Goal: Transaction & Acquisition: Book appointment/travel/reservation

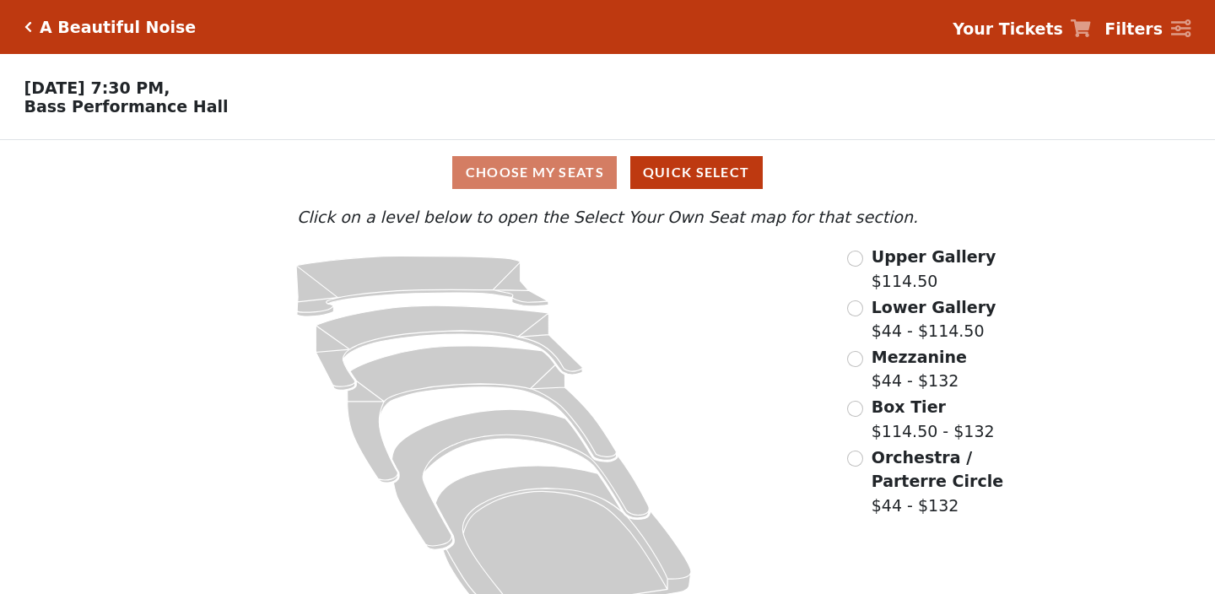
click at [923, 283] on label "Upper Gallery $114.50" at bounding box center [933, 269] width 125 height 48
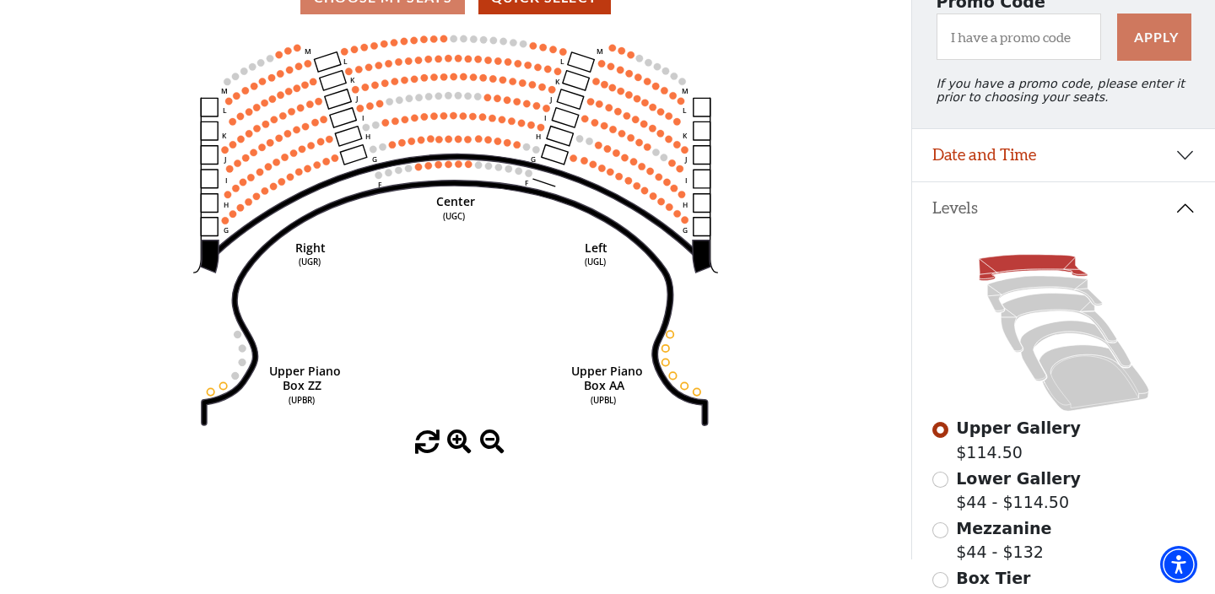
scroll to position [174, 0]
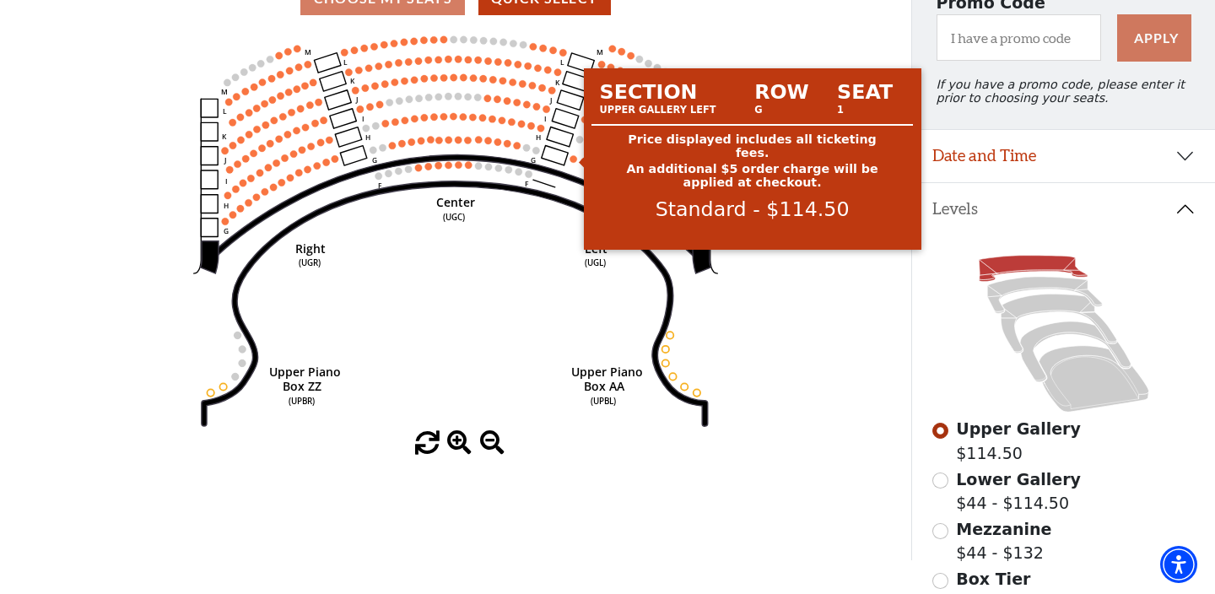
click at [572, 160] on circle at bounding box center [572, 158] width 7 height 7
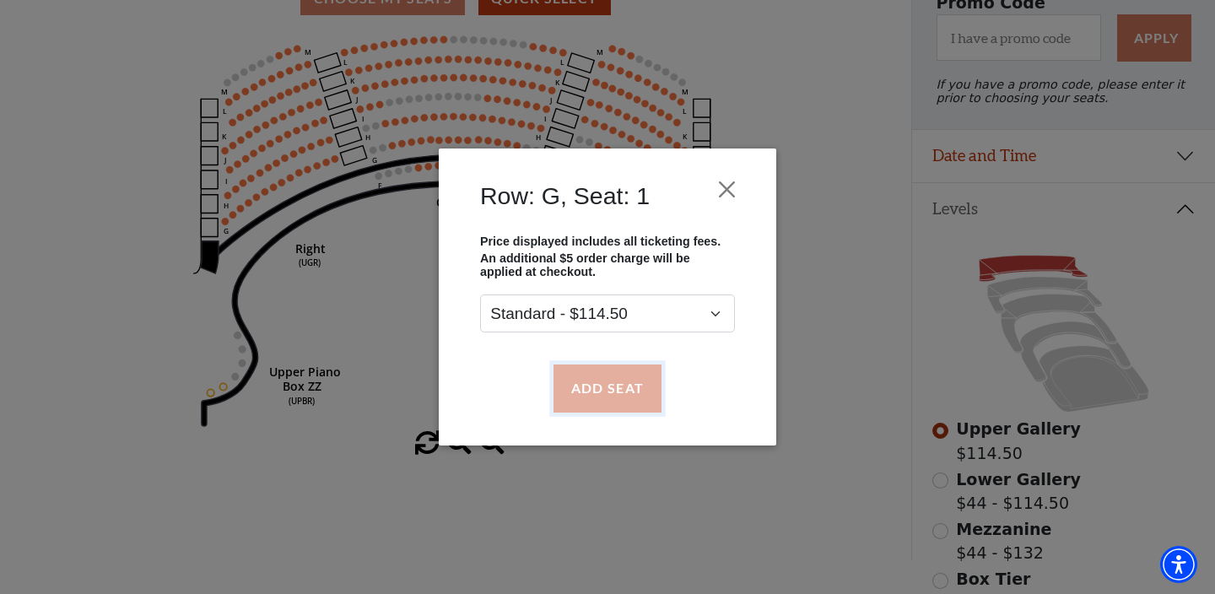
click at [627, 381] on button "Add Seat" at bounding box center [607, 387] width 108 height 47
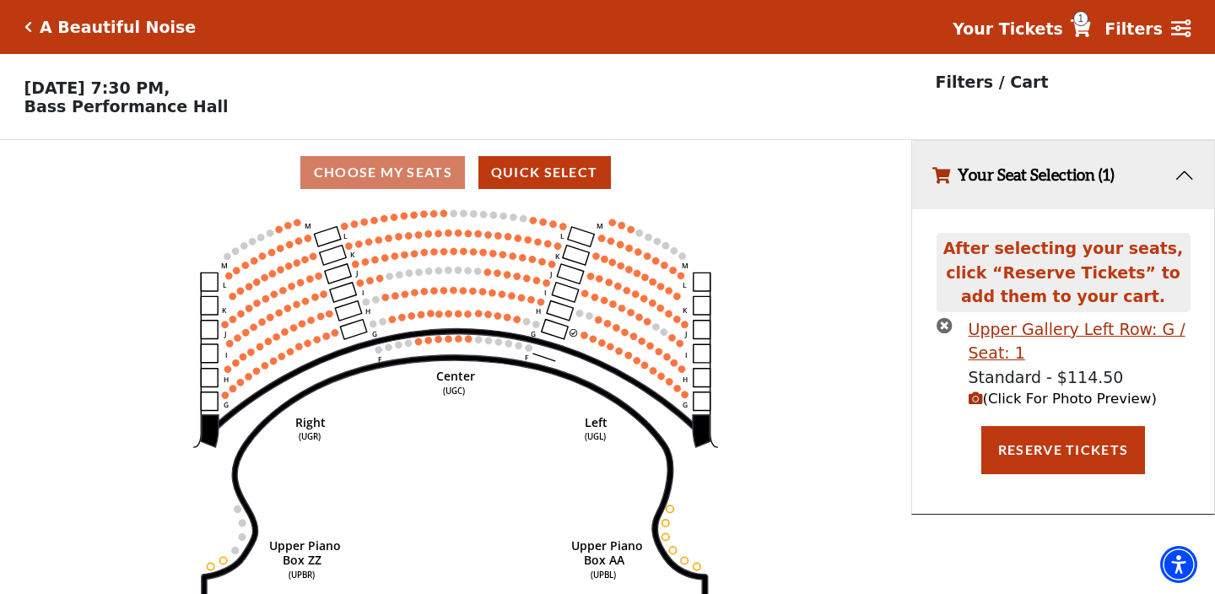
scroll to position [35, 0]
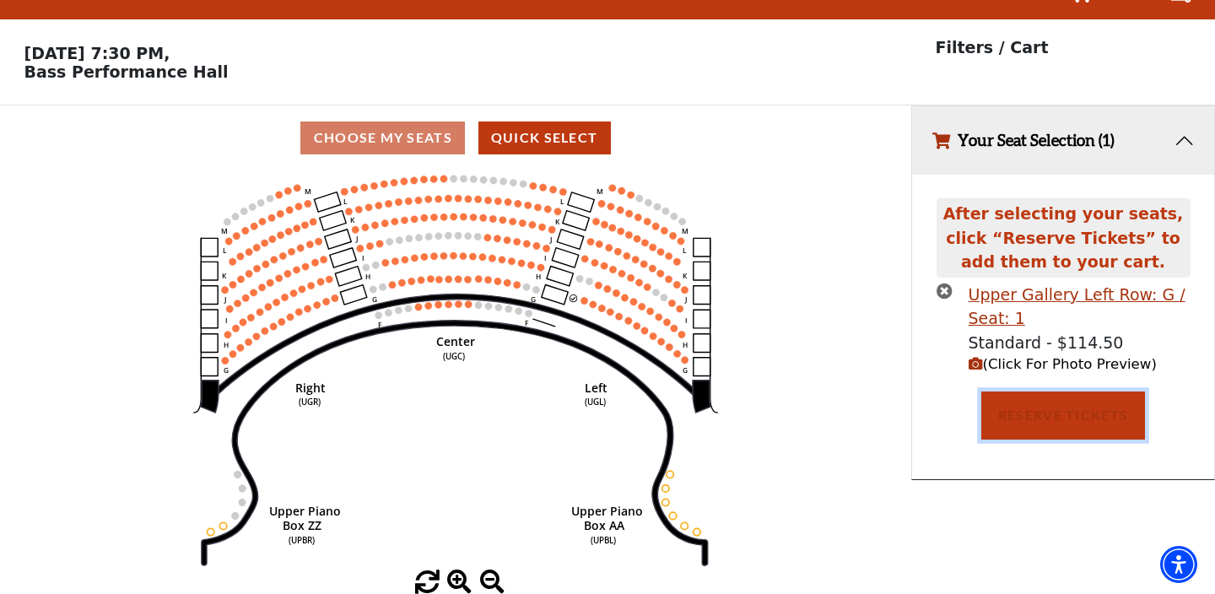
click at [1056, 424] on button "Reserve Tickets" at bounding box center [1063, 414] width 164 height 47
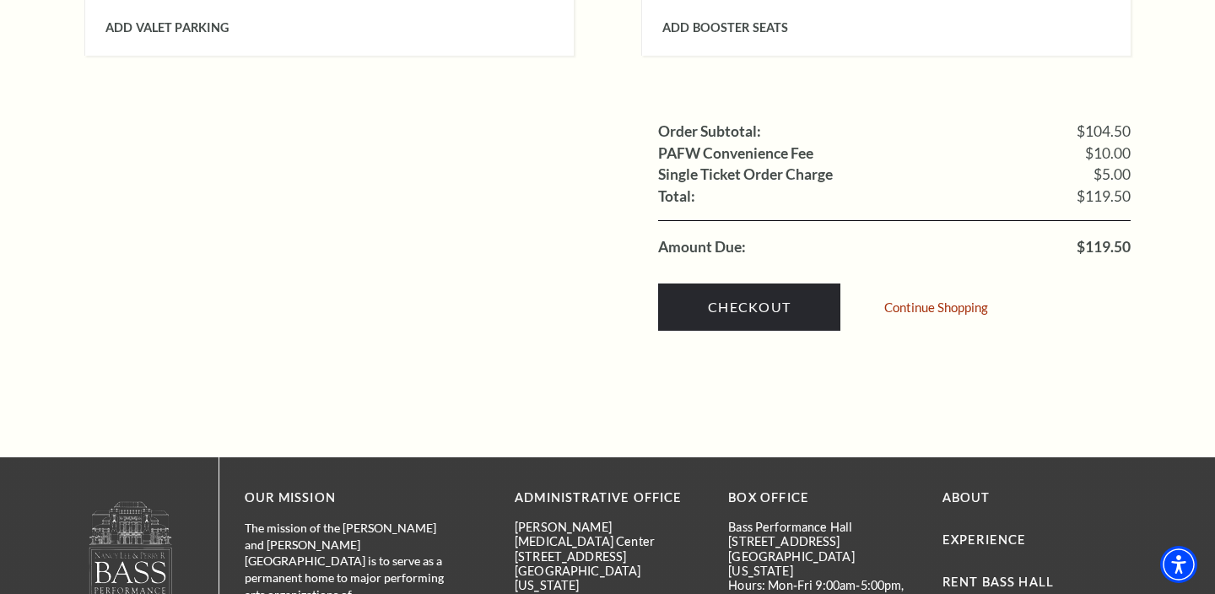
scroll to position [1552, 0]
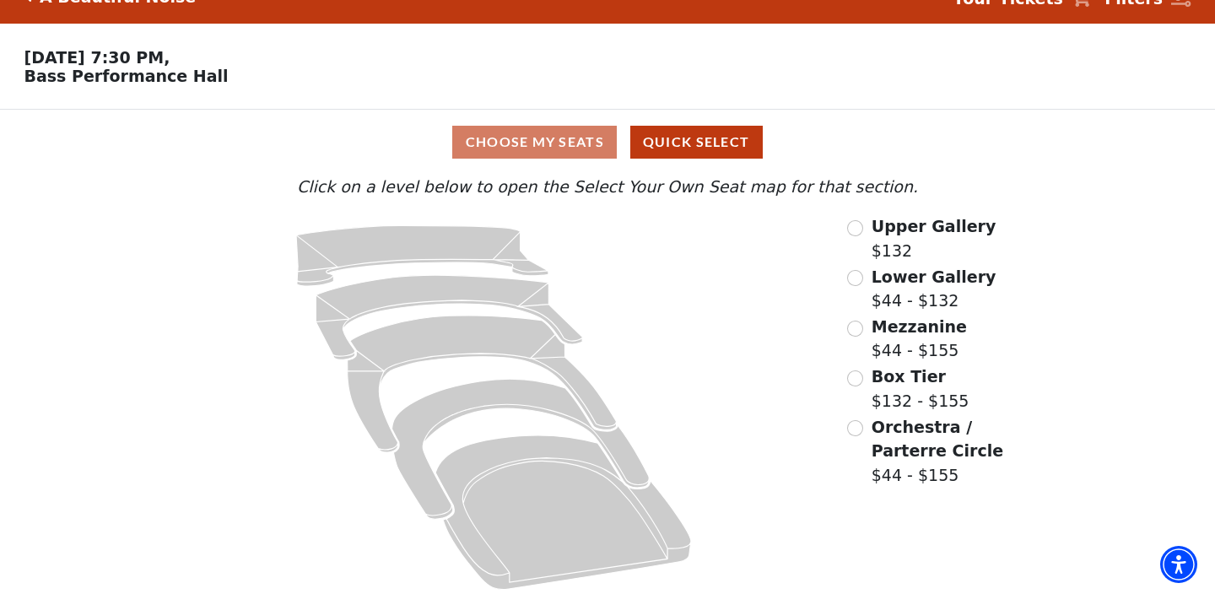
scroll to position [33, 0]
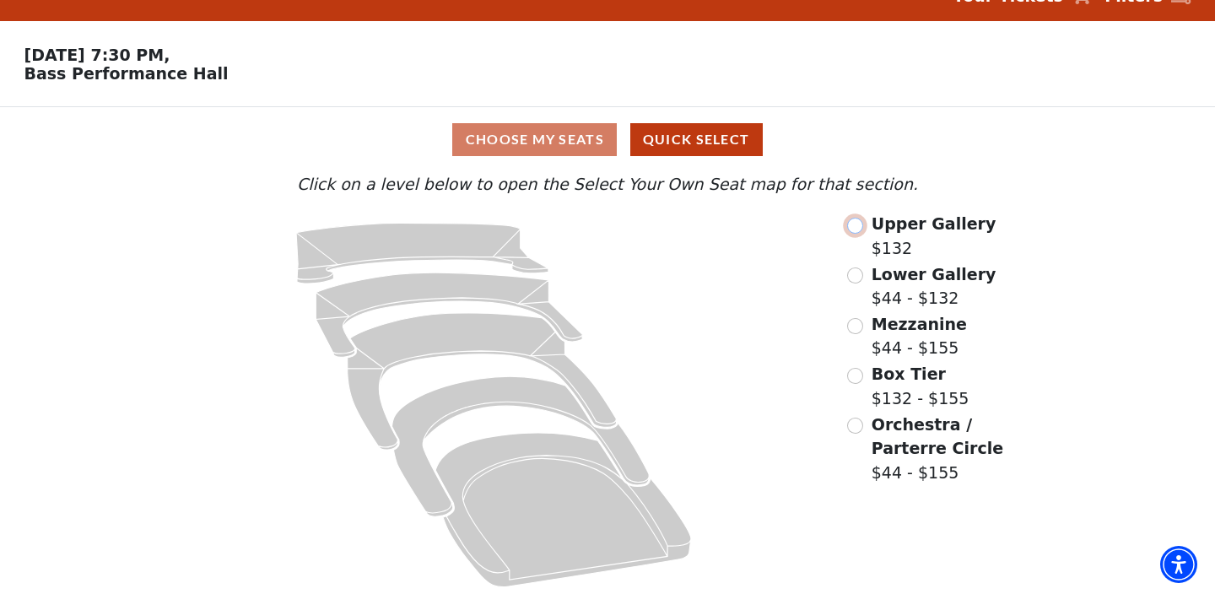
click at [860, 228] on input "Upper Gallery$132\a" at bounding box center [855, 226] width 16 height 16
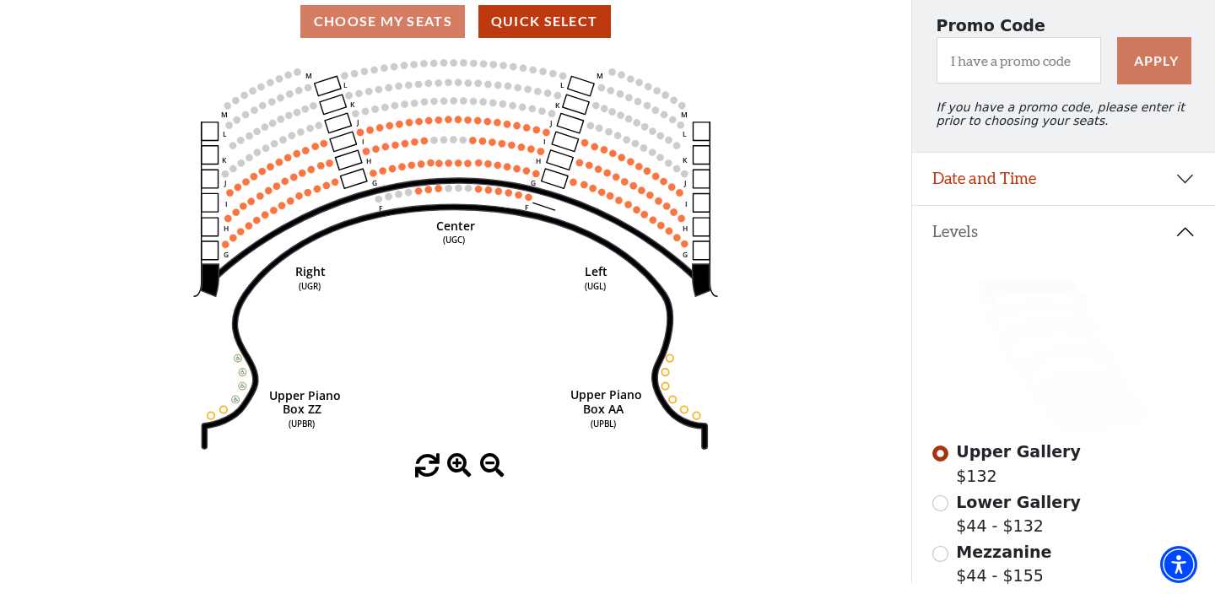
scroll to position [204, 0]
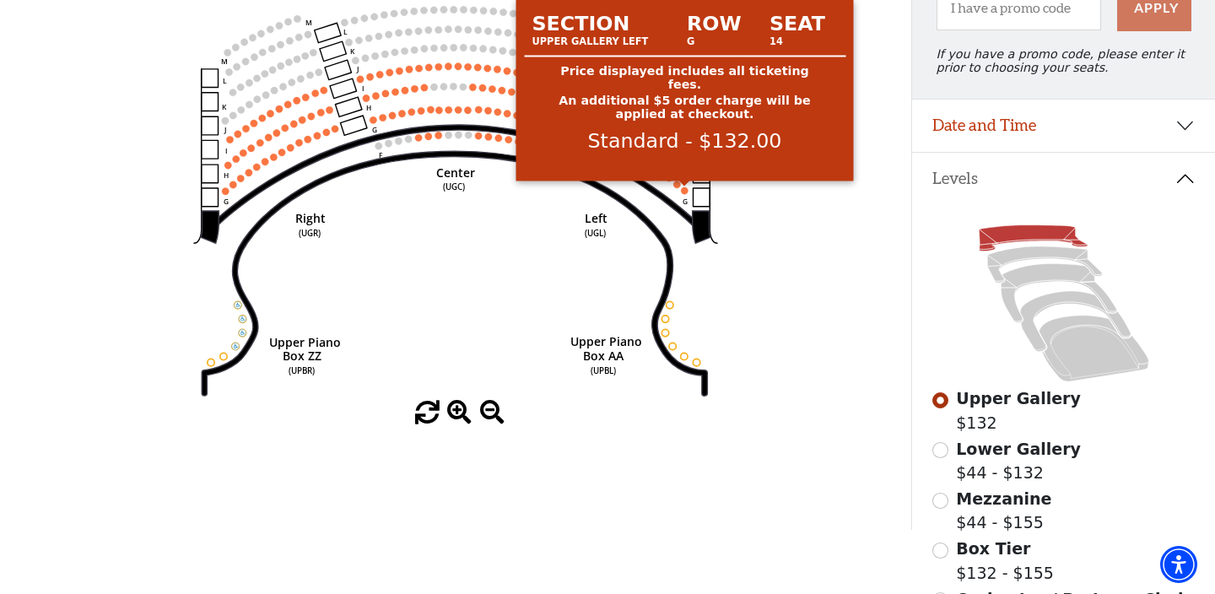
click at [687, 190] on circle at bounding box center [684, 190] width 7 height 7
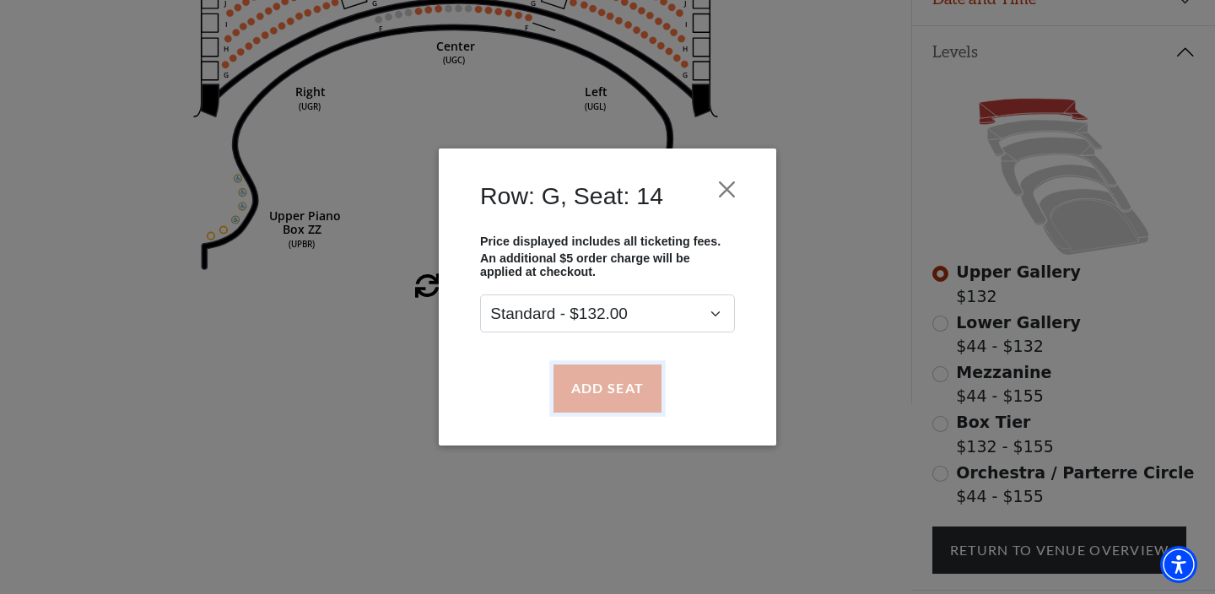
click at [623, 404] on button "Add Seat" at bounding box center [607, 387] width 108 height 47
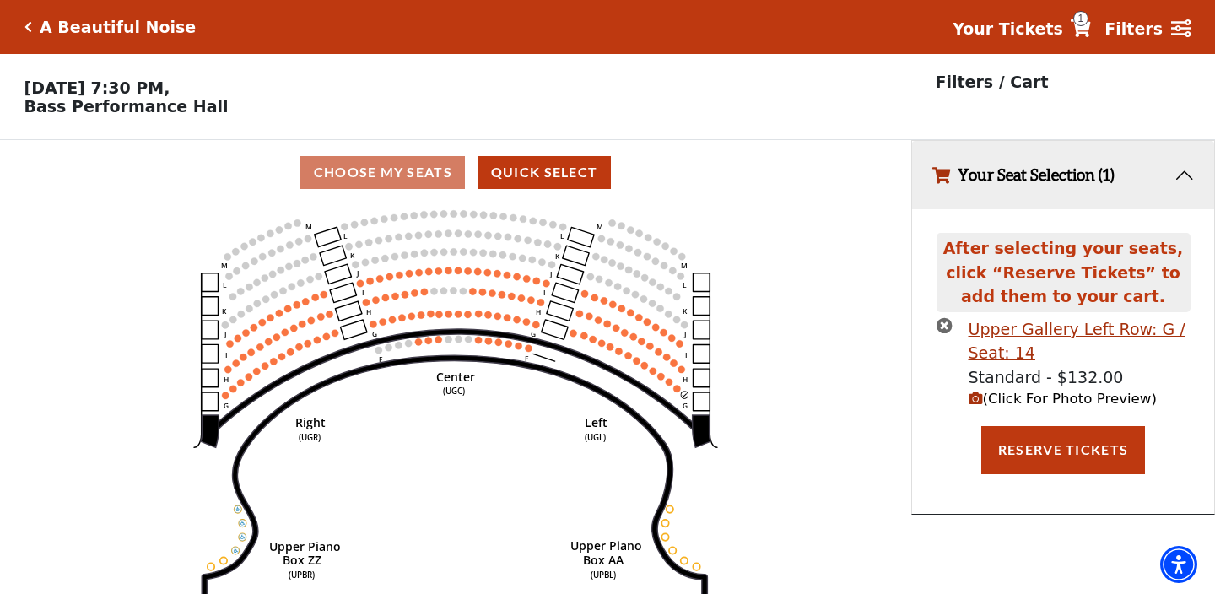
scroll to position [35, 0]
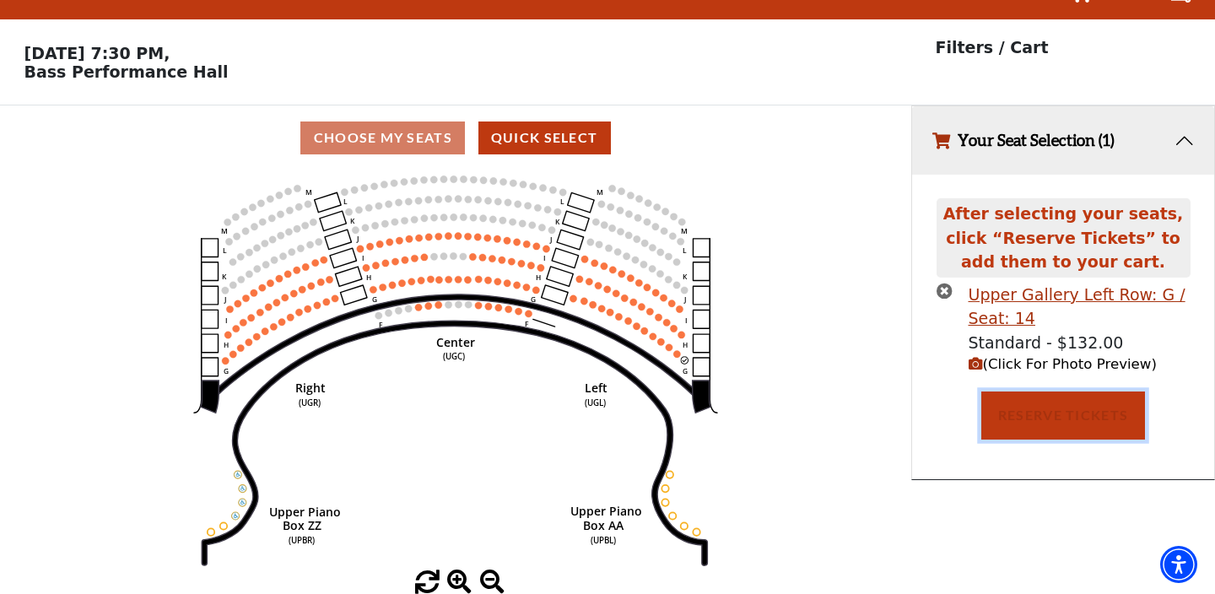
click at [1035, 401] on button "Reserve Tickets" at bounding box center [1063, 414] width 164 height 47
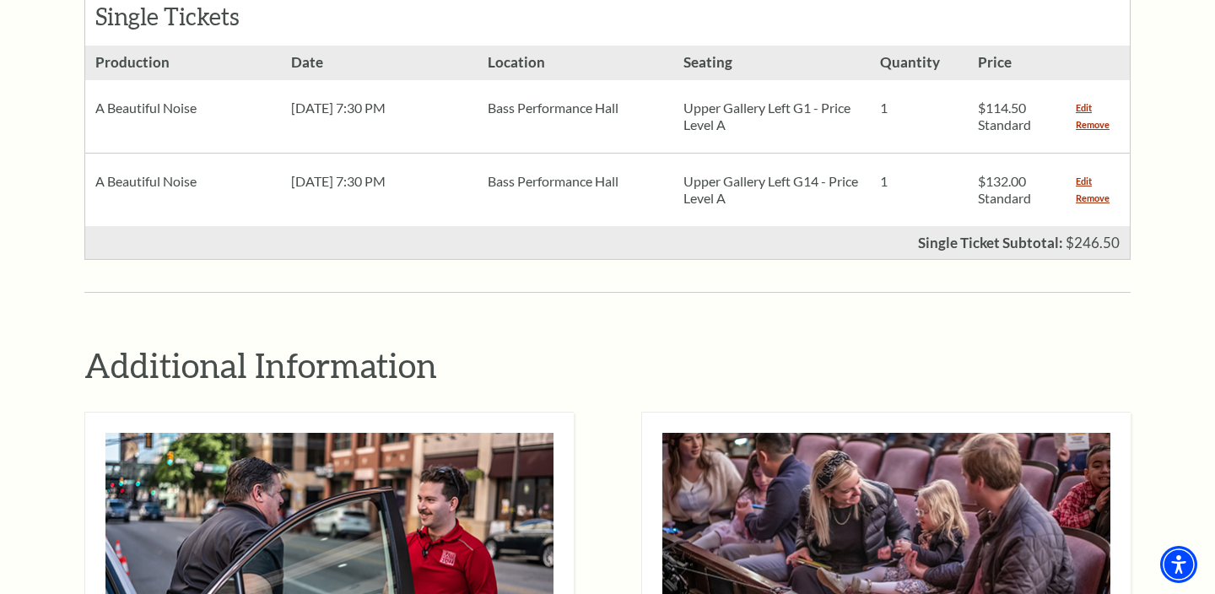
scroll to position [650, 0]
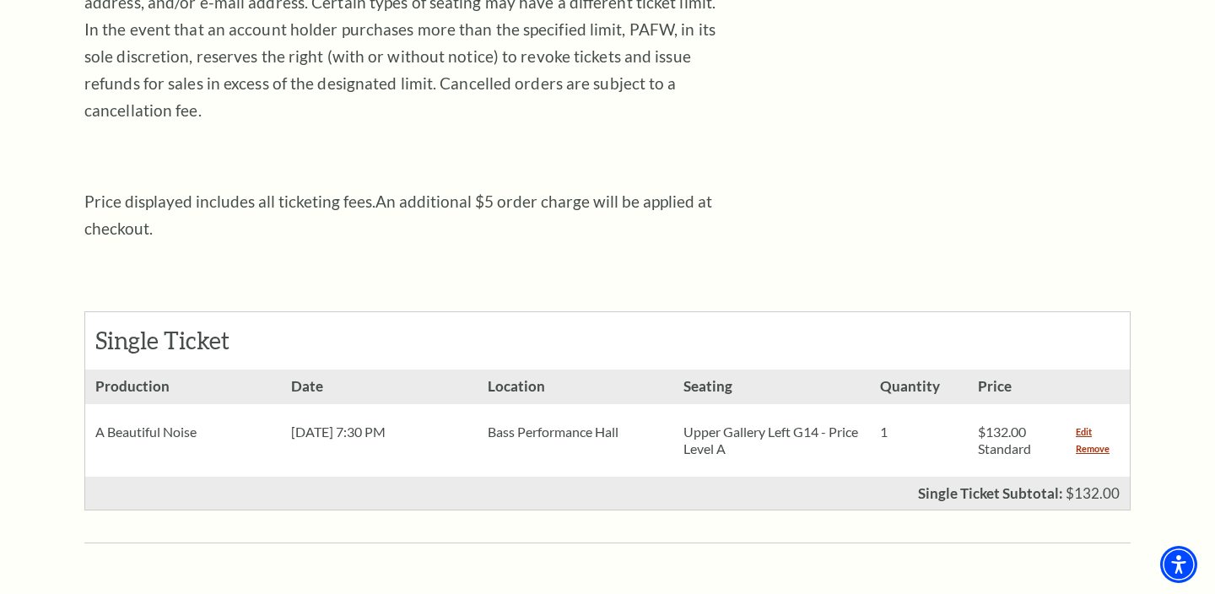
scroll to position [504, 0]
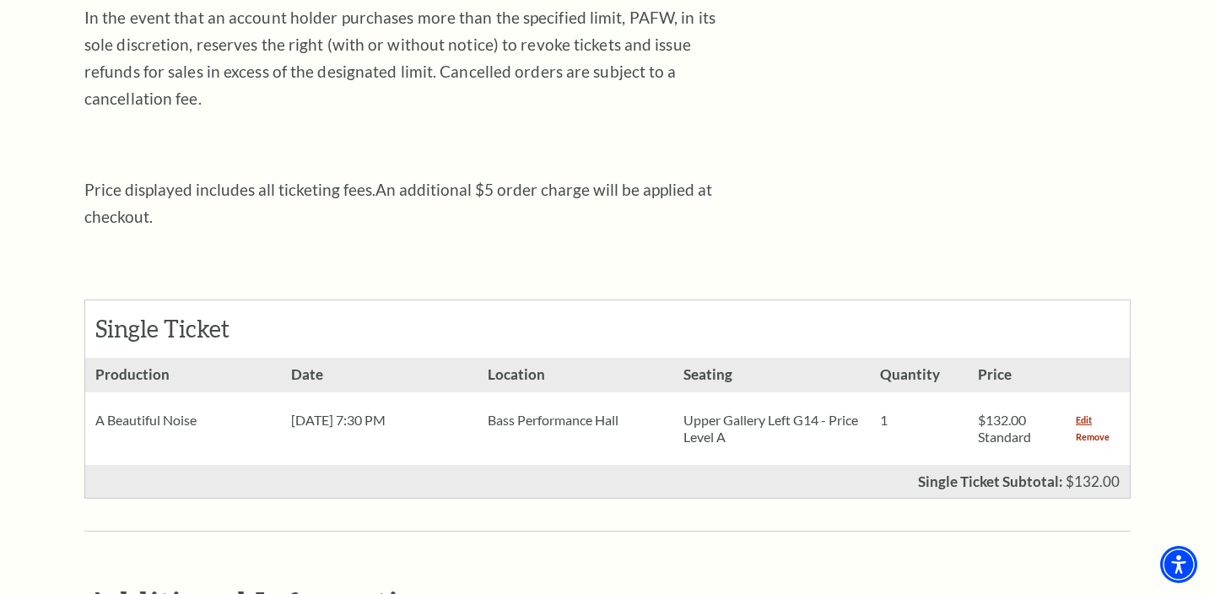
click at [1087, 429] on link "Remove" at bounding box center [1093, 437] width 34 height 17
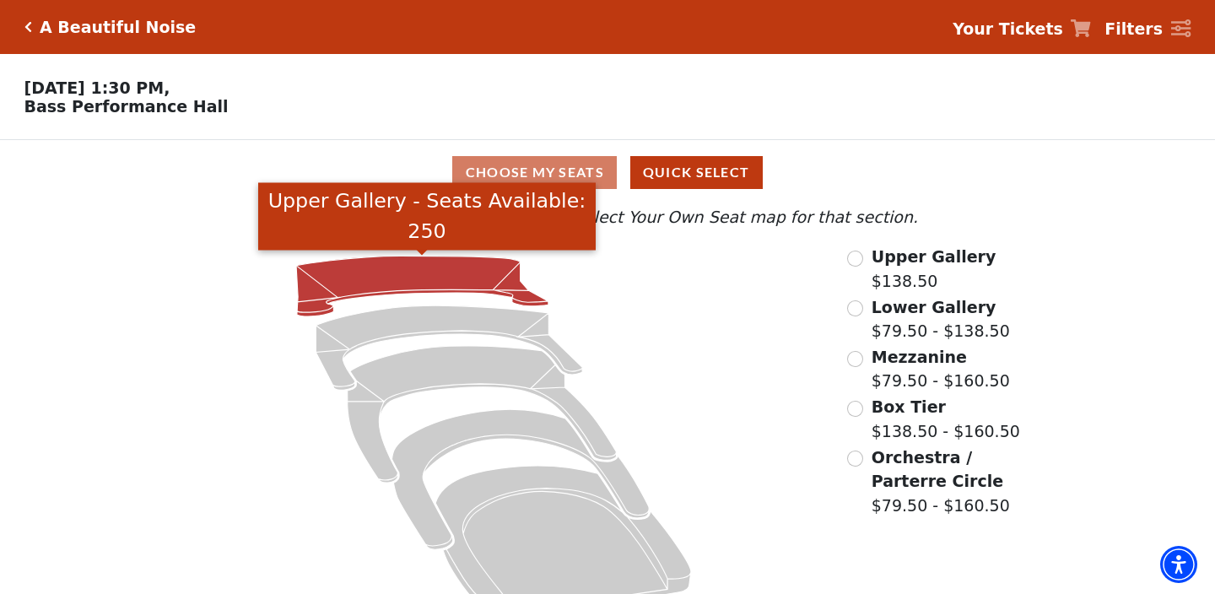
click at [468, 270] on icon "Upper Gallery - Seats Available: 250" at bounding box center [422, 286] width 252 height 61
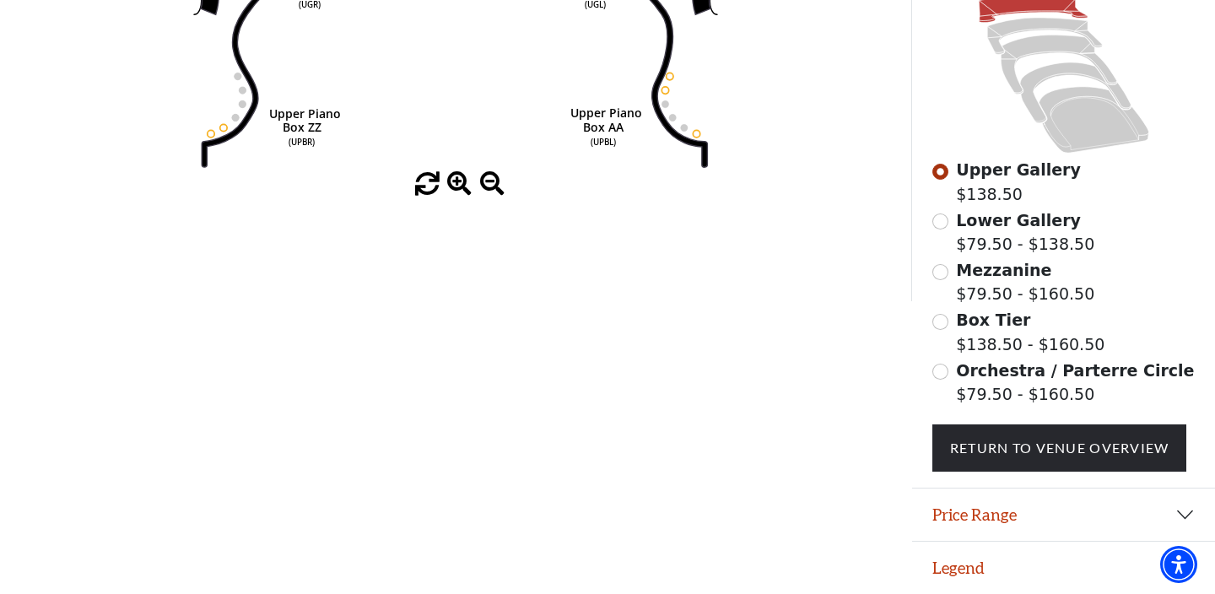
scroll to position [289, 0]
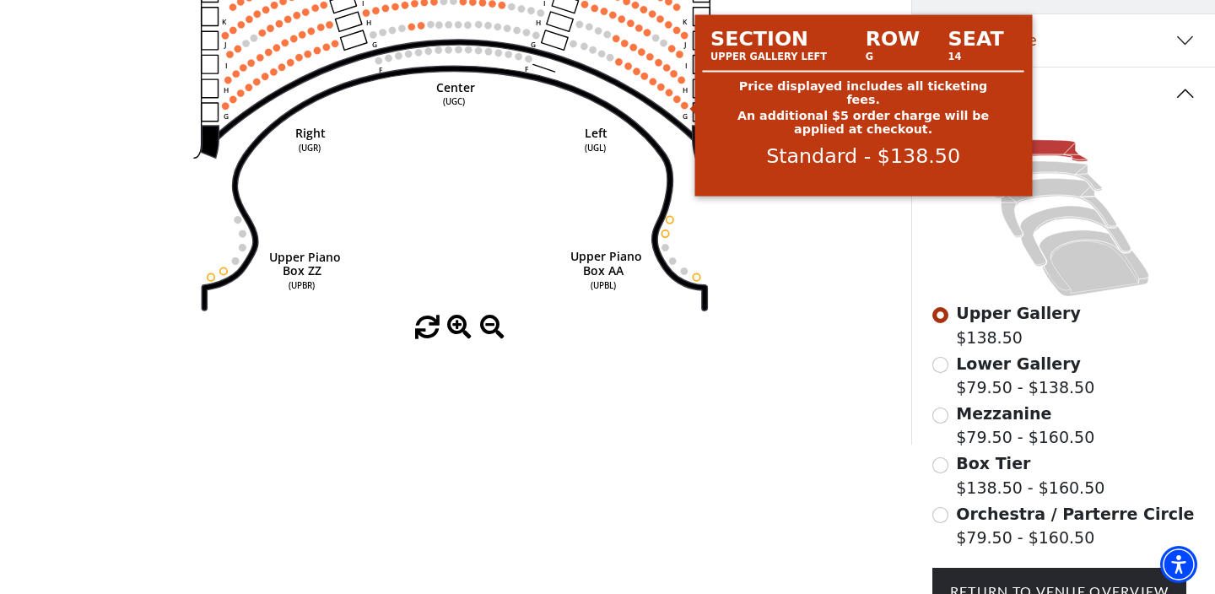
click at [682, 108] on circle at bounding box center [684, 105] width 7 height 7
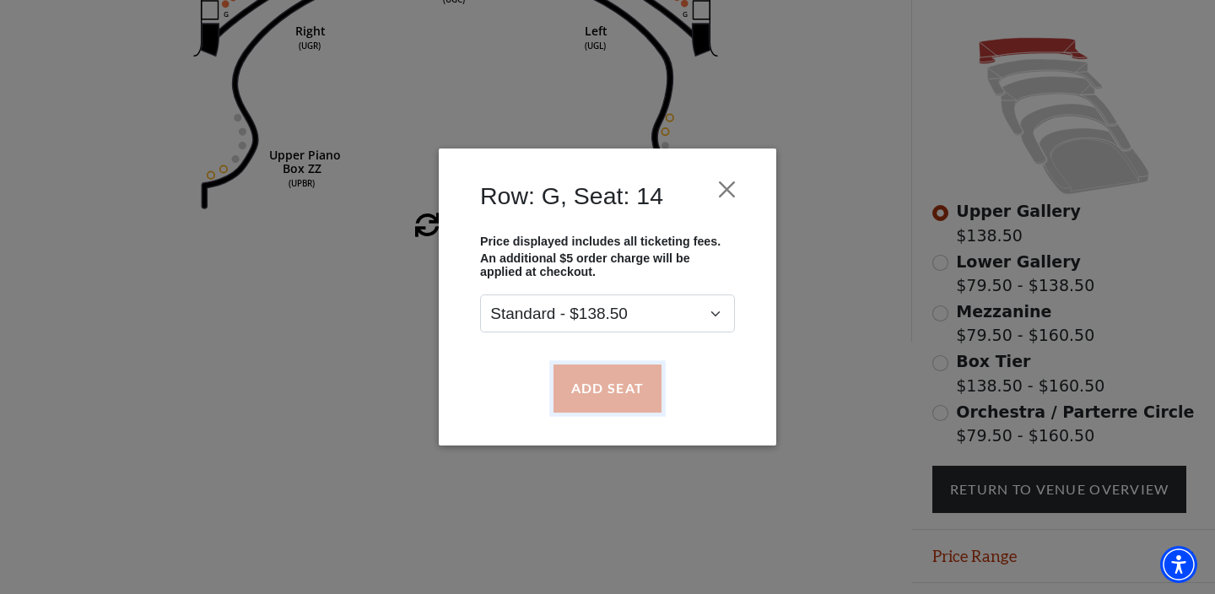
click at [614, 394] on button "Add Seat" at bounding box center [607, 387] width 108 height 47
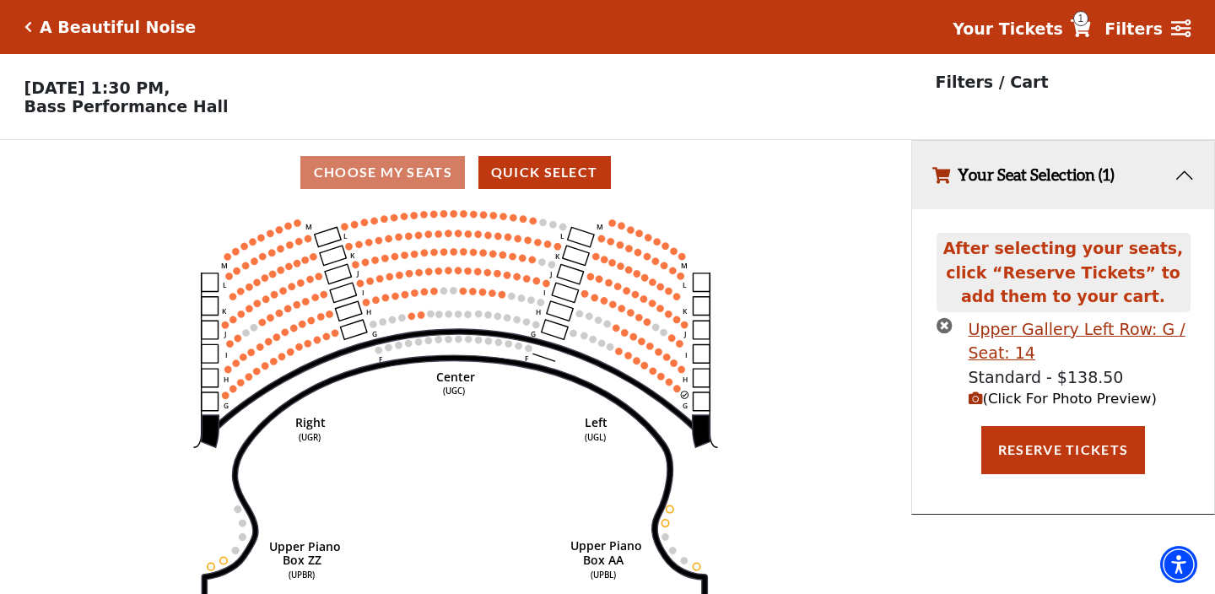
scroll to position [35, 0]
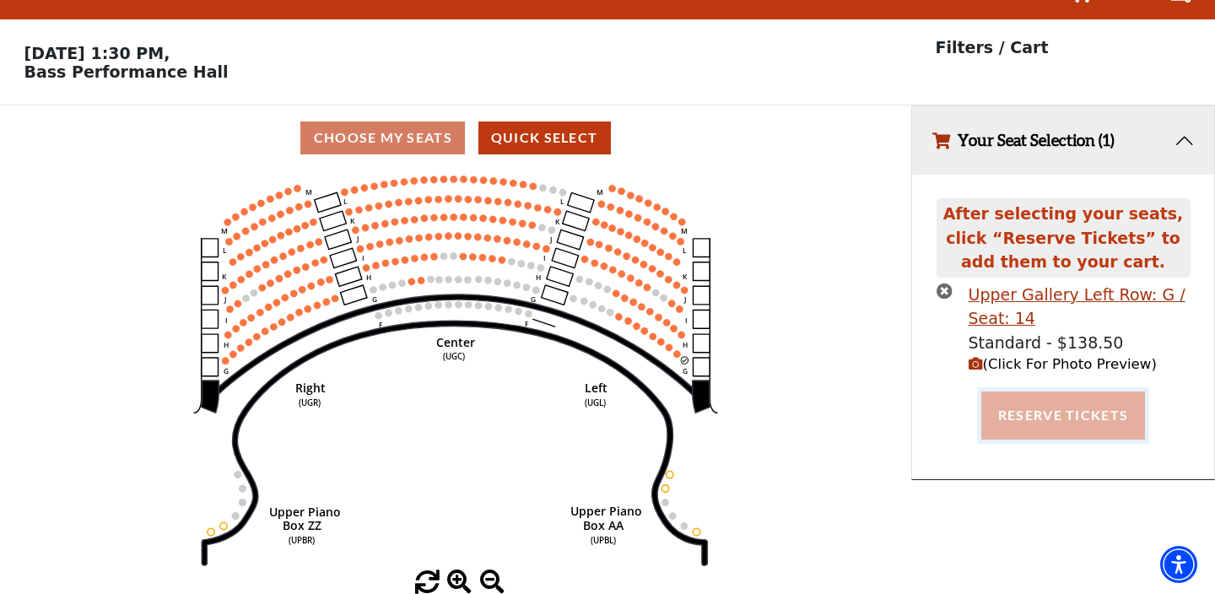
click at [1034, 422] on button "Reserve Tickets" at bounding box center [1063, 414] width 164 height 47
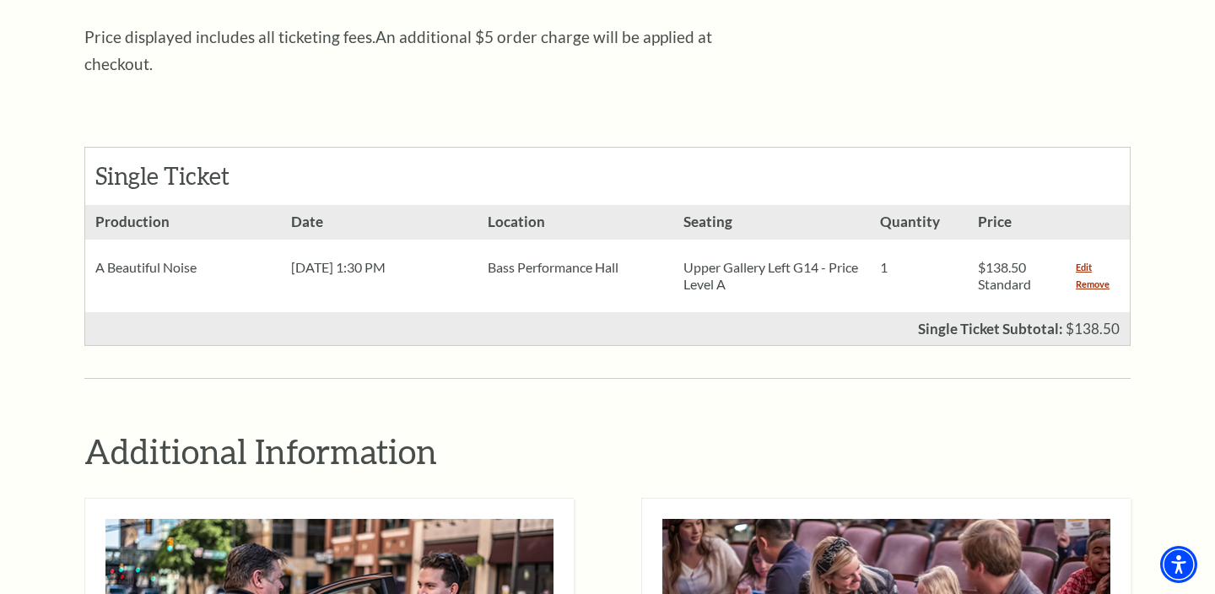
scroll to position [673, 0]
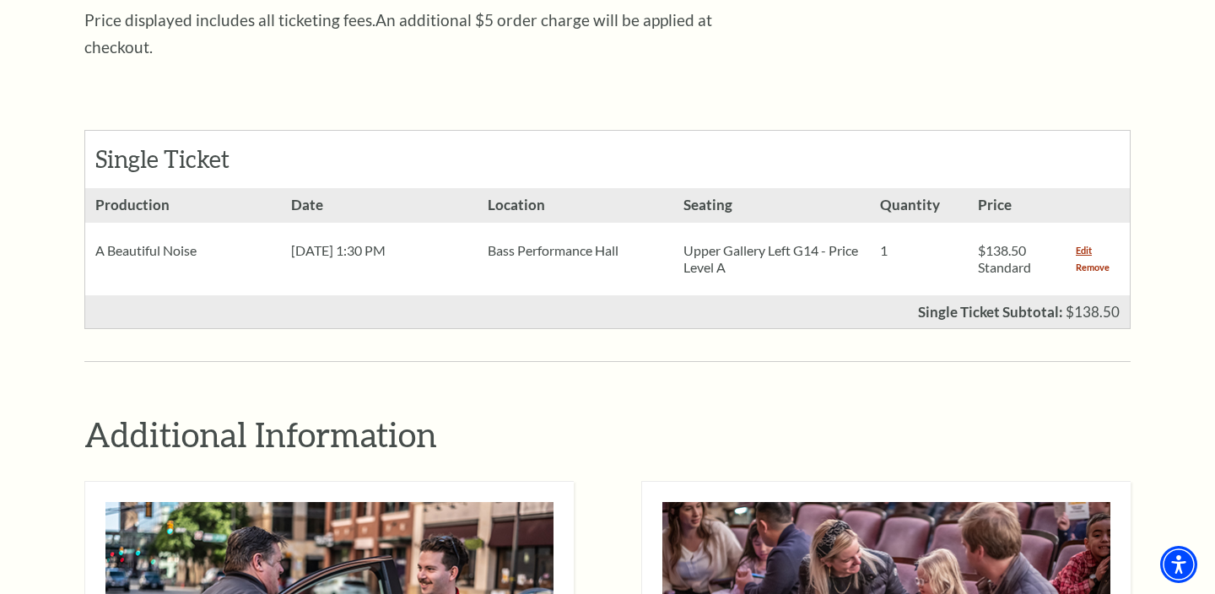
click at [1084, 259] on link "Remove" at bounding box center [1093, 267] width 34 height 17
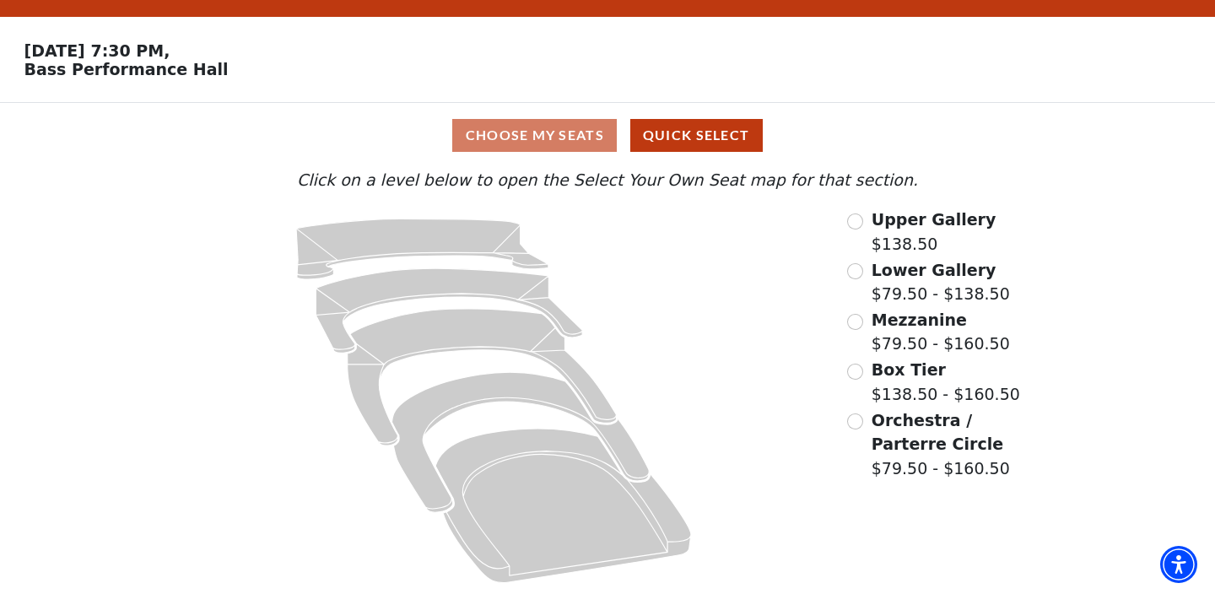
scroll to position [24, 0]
